Goal: Information Seeking & Learning: Learn about a topic

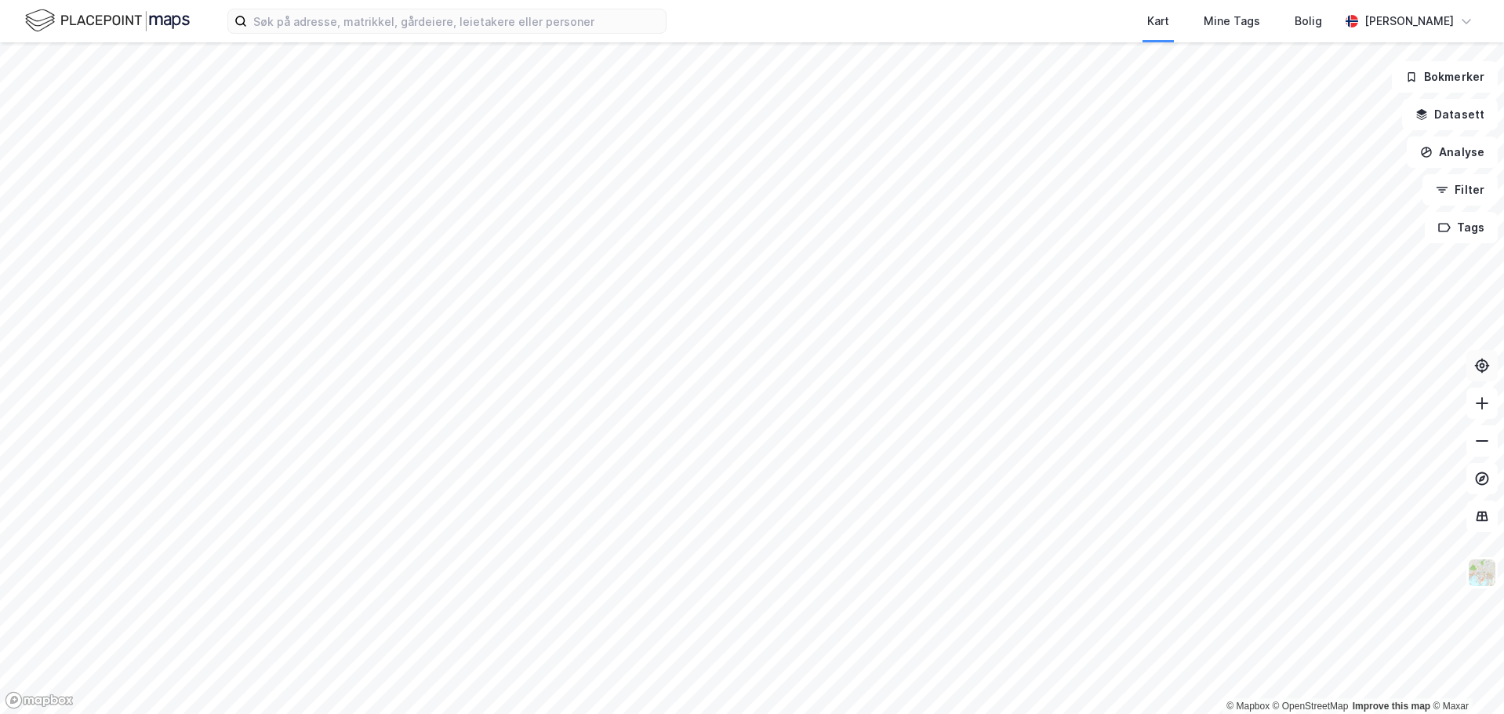
click at [1483, 365] on icon at bounding box center [1483, 366] width 16 height 16
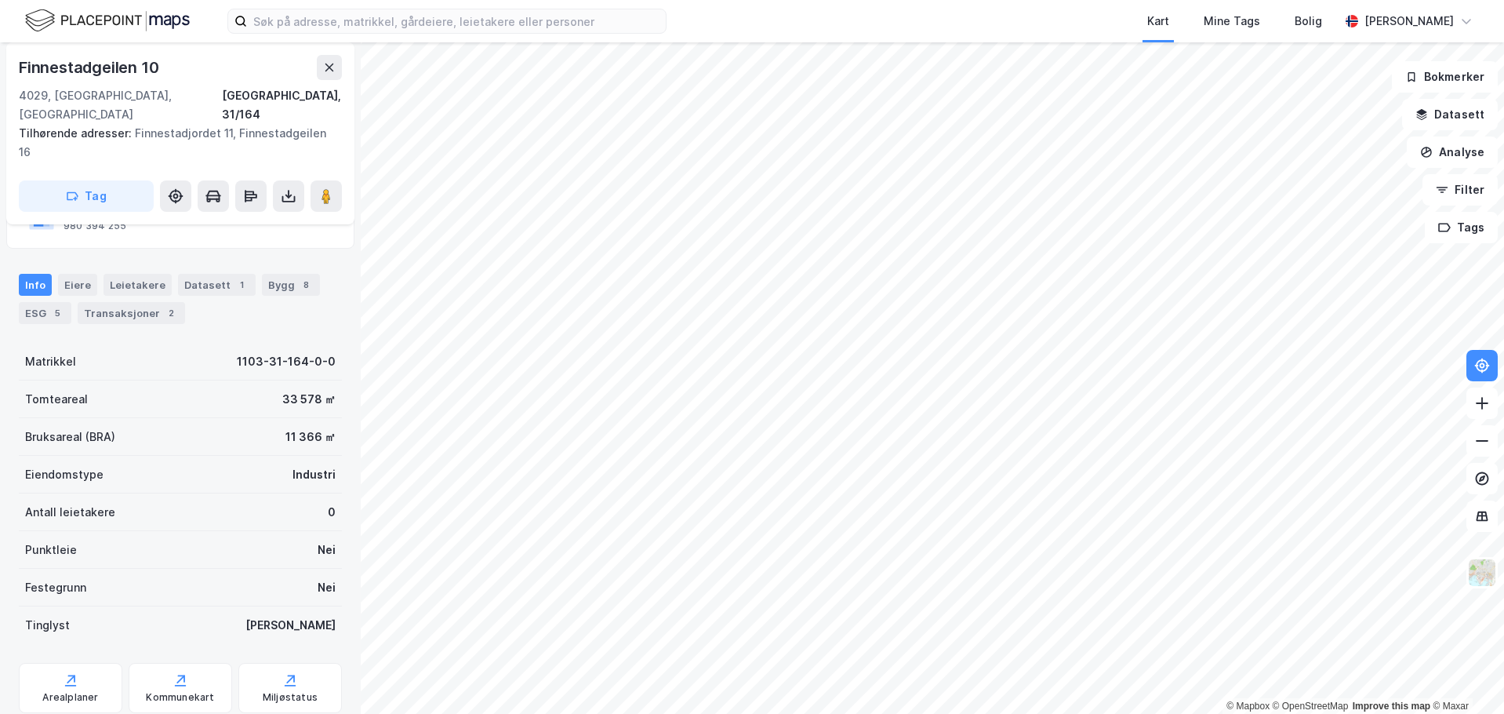
scroll to position [157, 0]
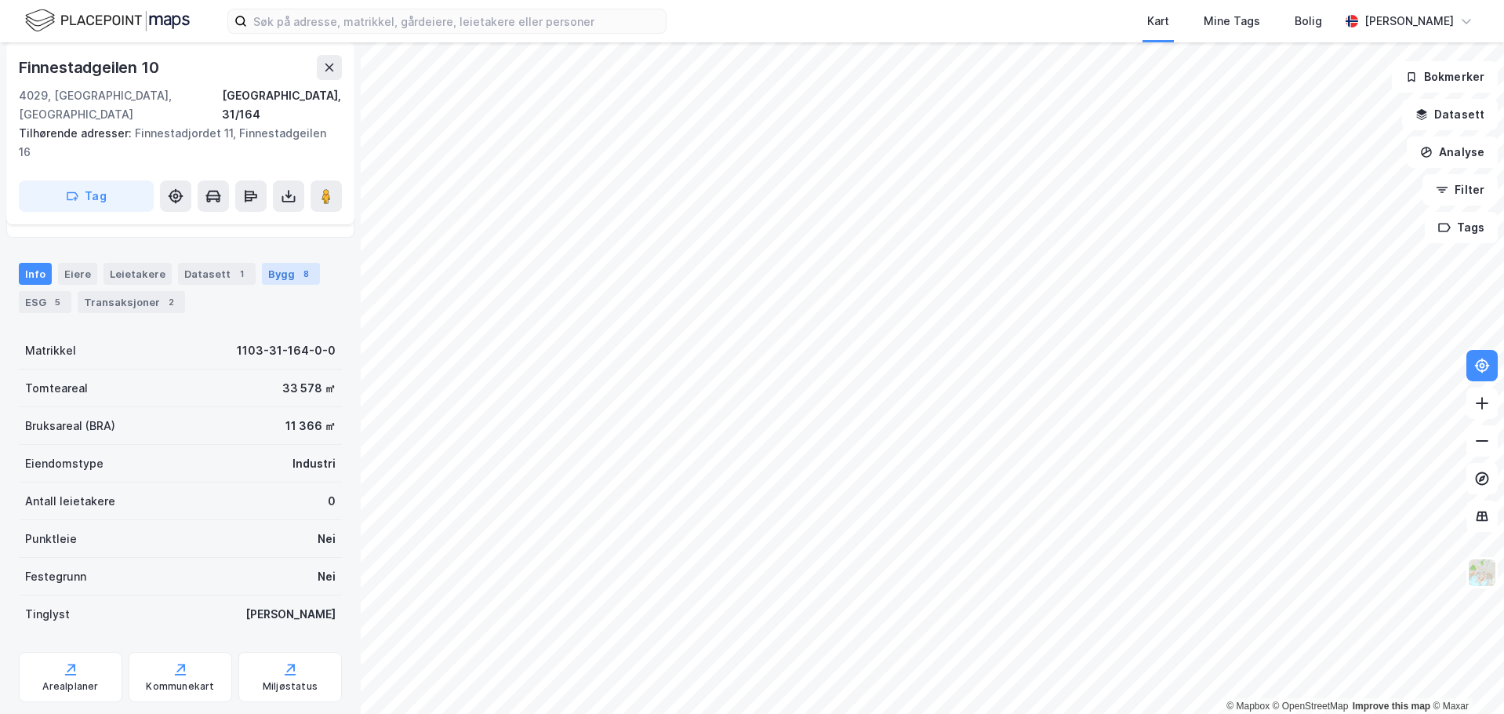
click at [278, 263] on div "Bygg 8" at bounding box center [291, 274] width 58 height 22
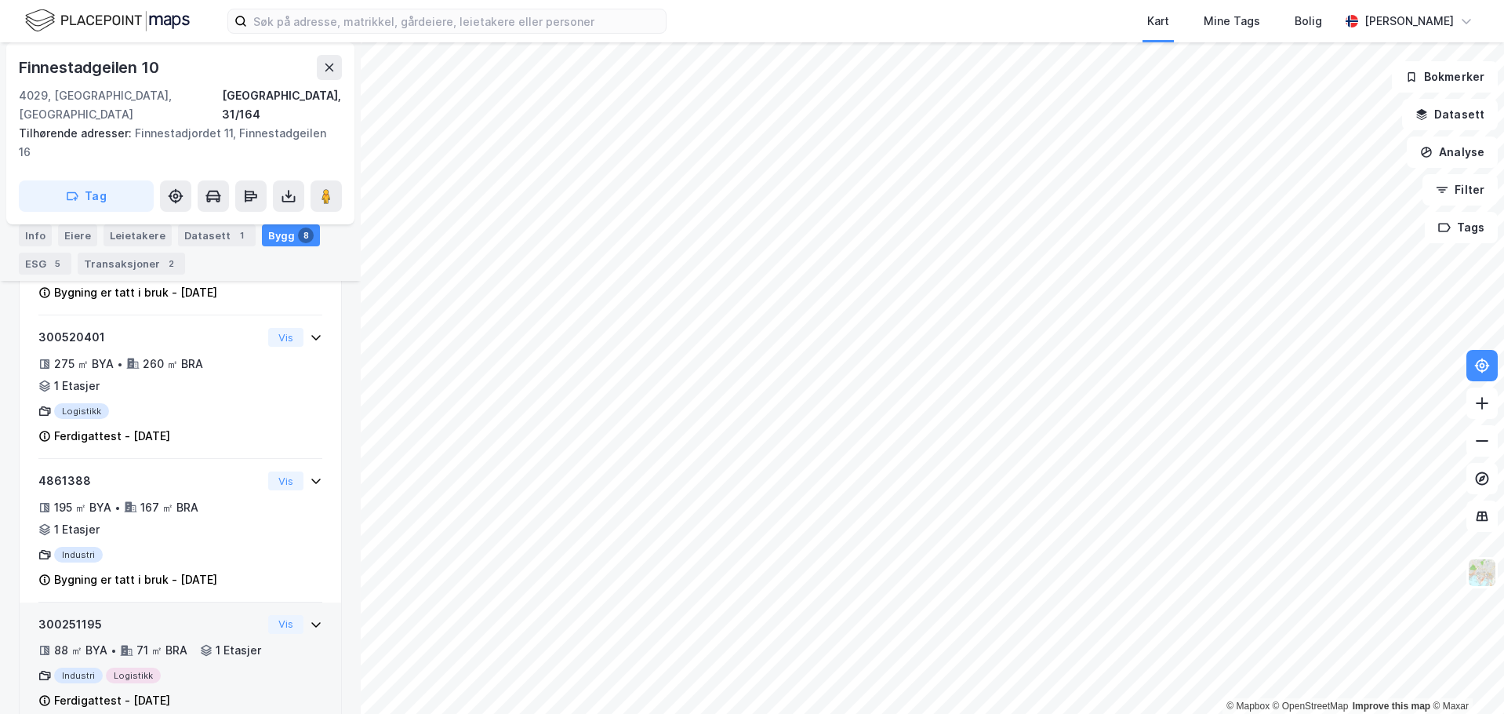
scroll to position [700, 0]
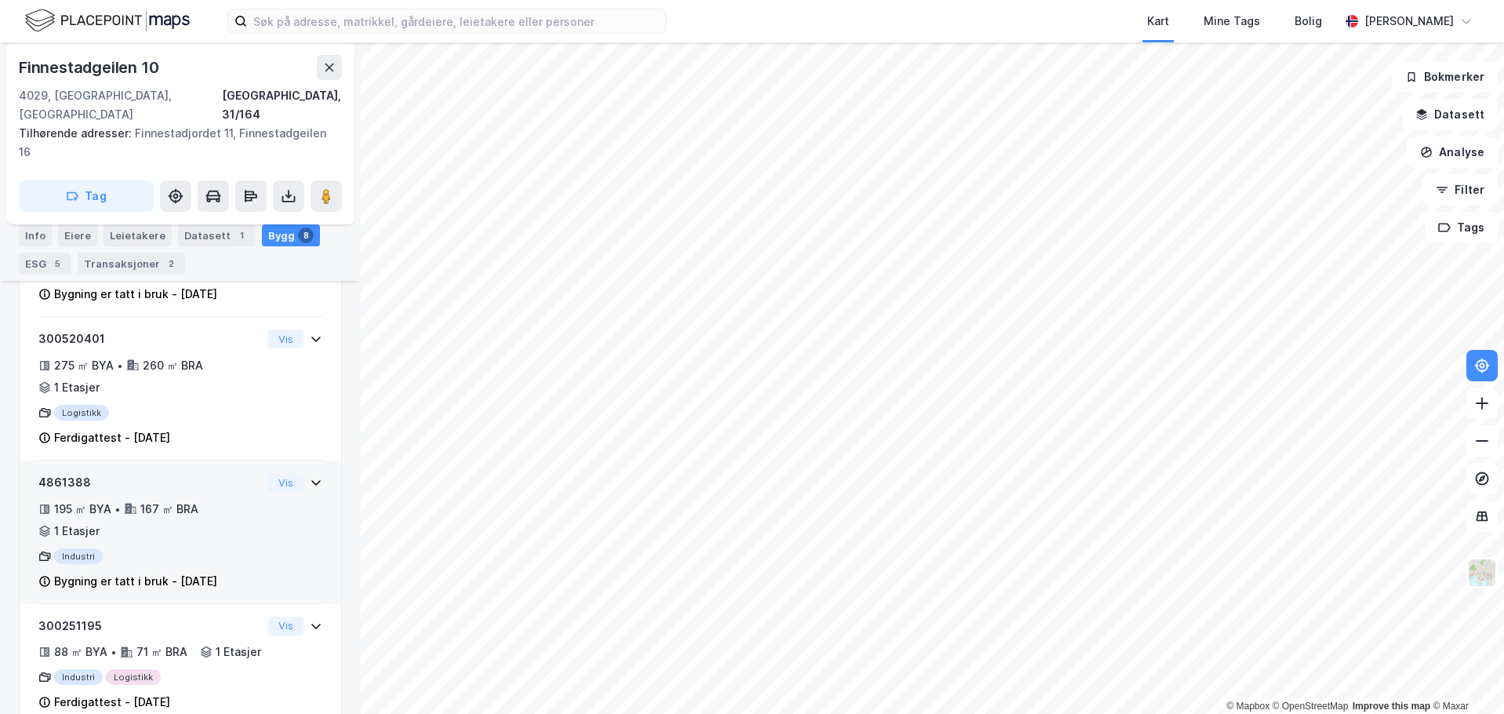
click at [73, 500] on div "195 ㎡ BYA" at bounding box center [82, 509] width 57 height 19
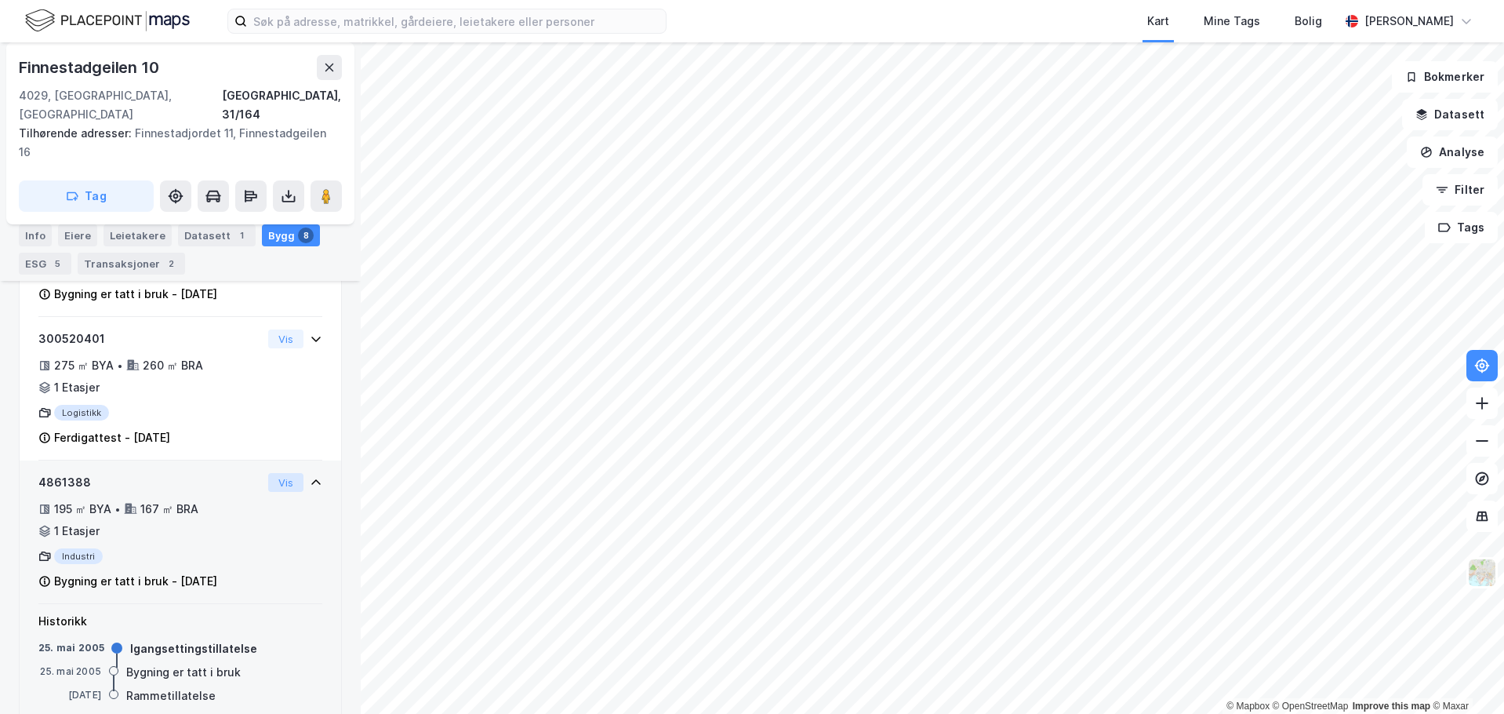
click at [272, 473] on button "Vis" at bounding box center [285, 482] width 35 height 19
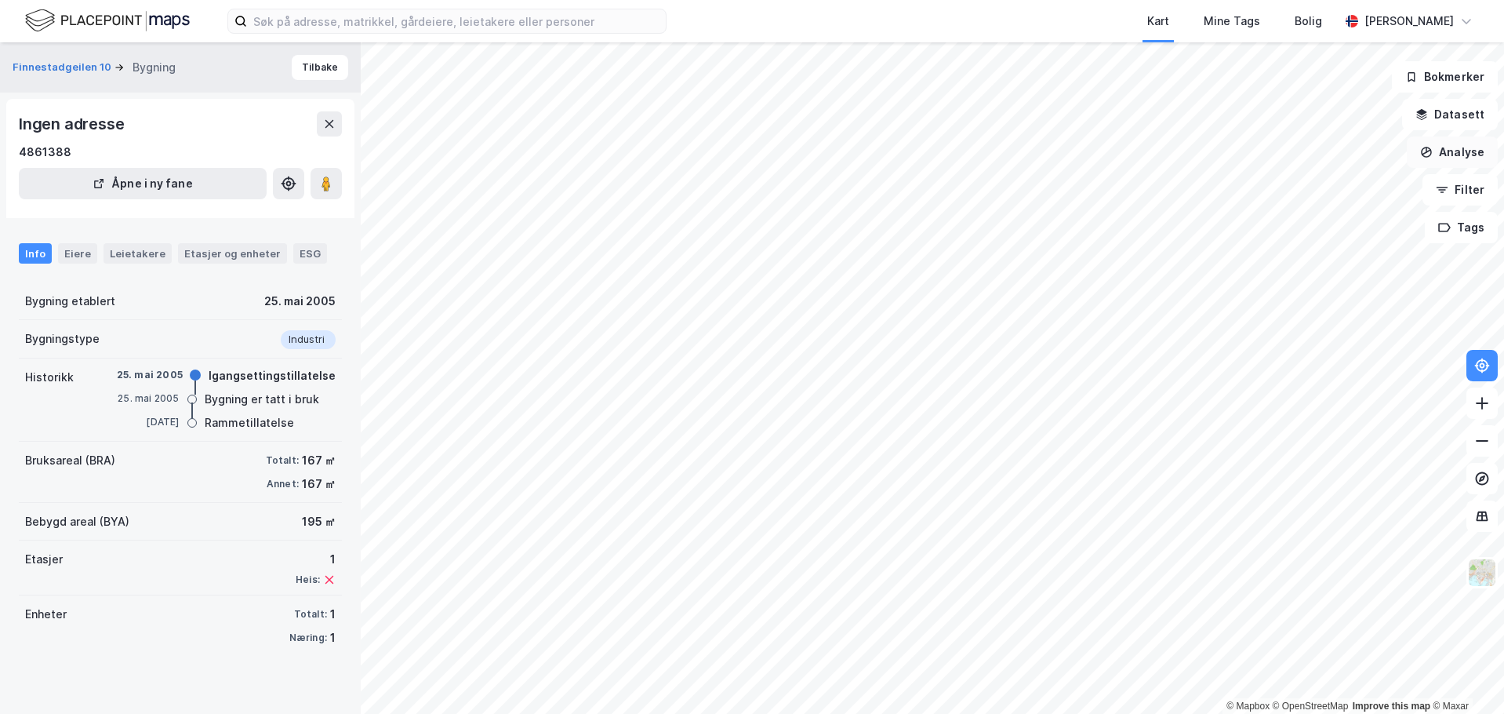
click at [1467, 152] on button "Analyse" at bounding box center [1452, 151] width 91 height 31
click at [1300, 185] on div "Tegn område" at bounding box center [1316, 185] width 136 height 13
